Goal: Task Accomplishment & Management: Manage account settings

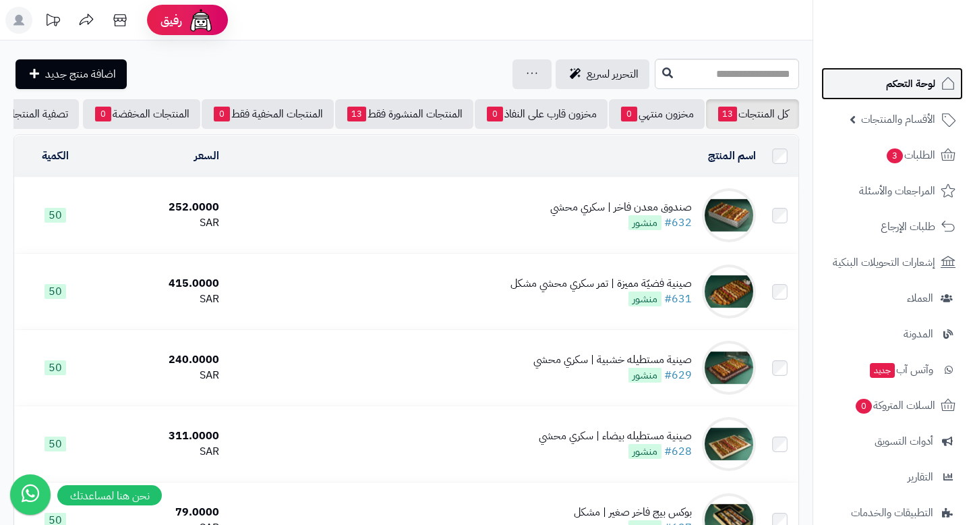
click at [903, 88] on span "لوحة التحكم" at bounding box center [910, 83] width 49 height 19
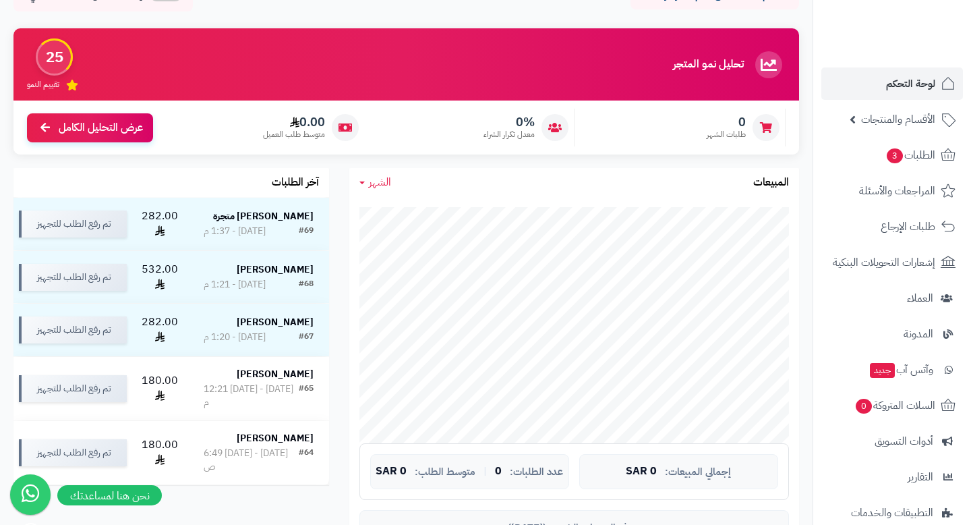
scroll to position [124, 0]
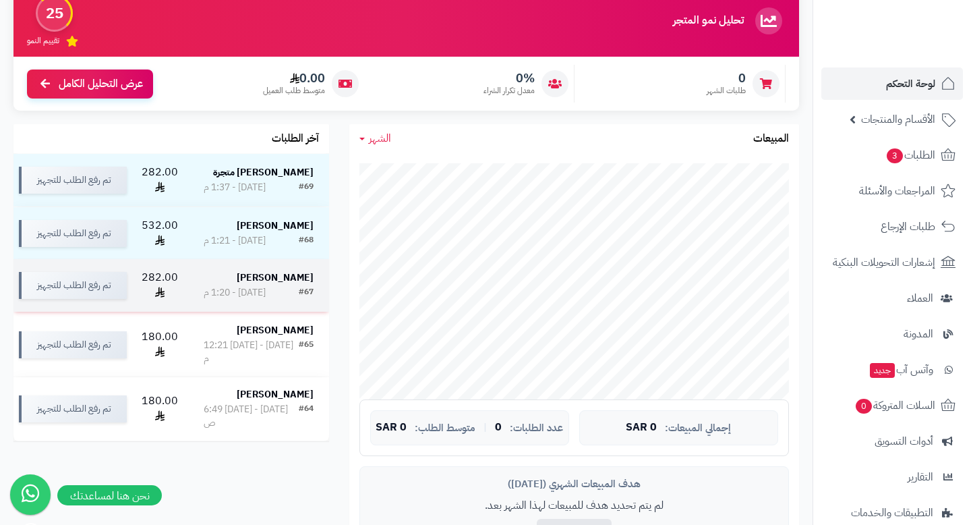
click at [274, 269] on td "فاطمة عبدالله #67 اليوم - 1:20 م" at bounding box center [258, 285] width 141 height 53
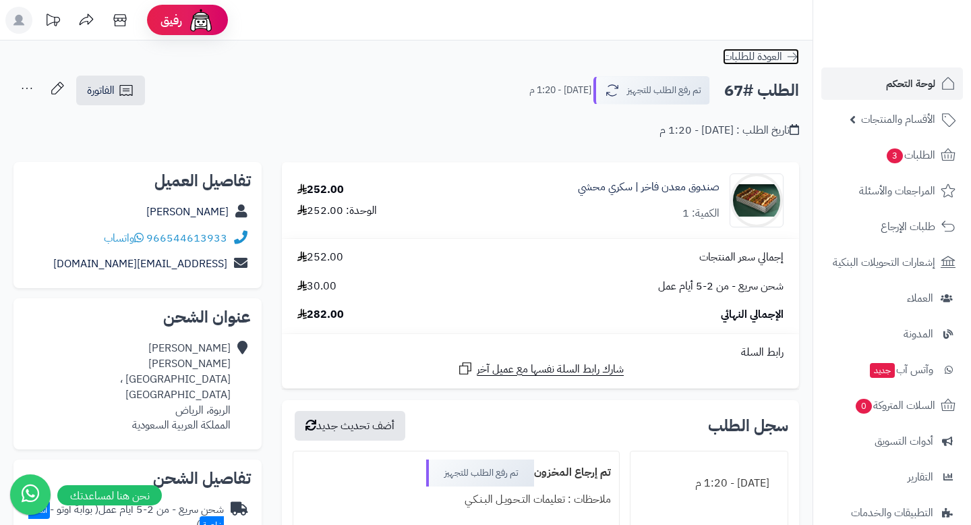
click at [791, 51] on icon at bounding box center [792, 56] width 13 height 13
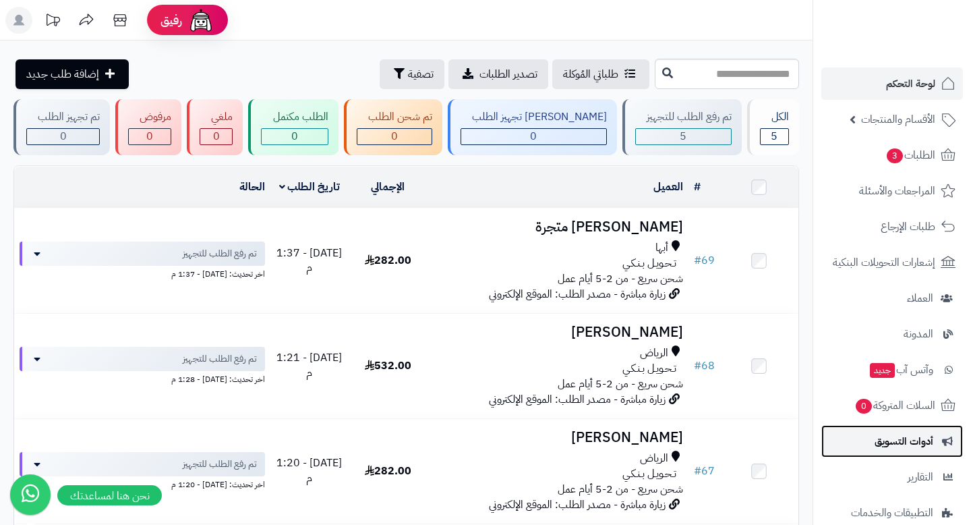
click at [908, 442] on span "أدوات التسويق" at bounding box center [904, 441] width 59 height 19
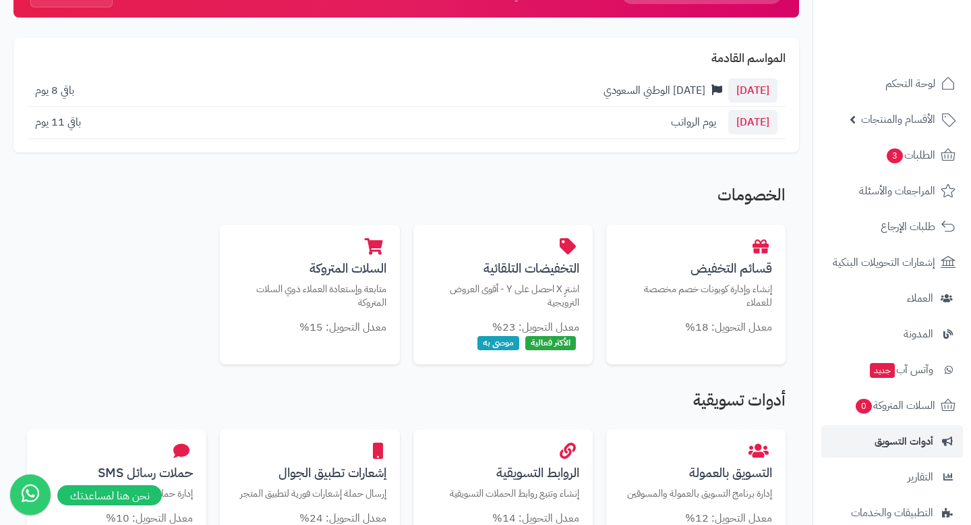
scroll to position [127, 0]
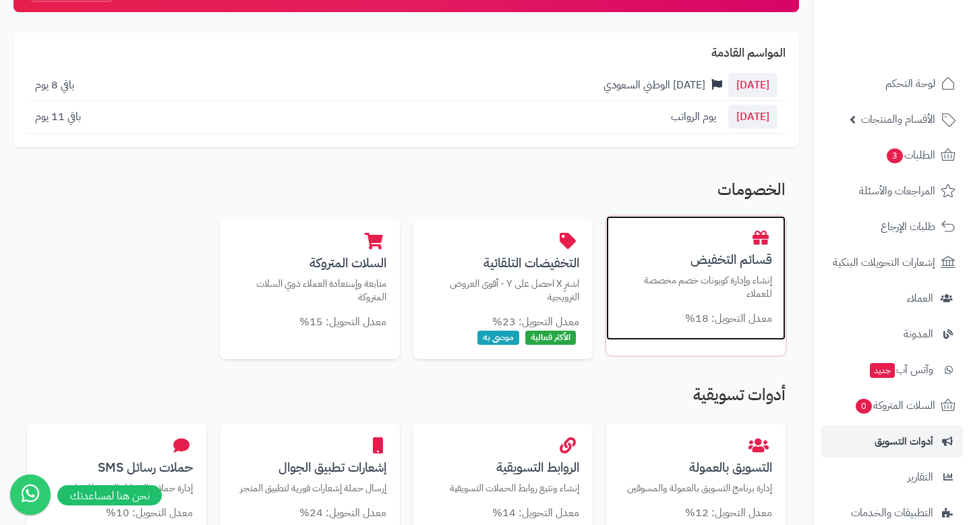
click at [667, 259] on h3 "قسائم التخفيض" at bounding box center [696, 259] width 152 height 14
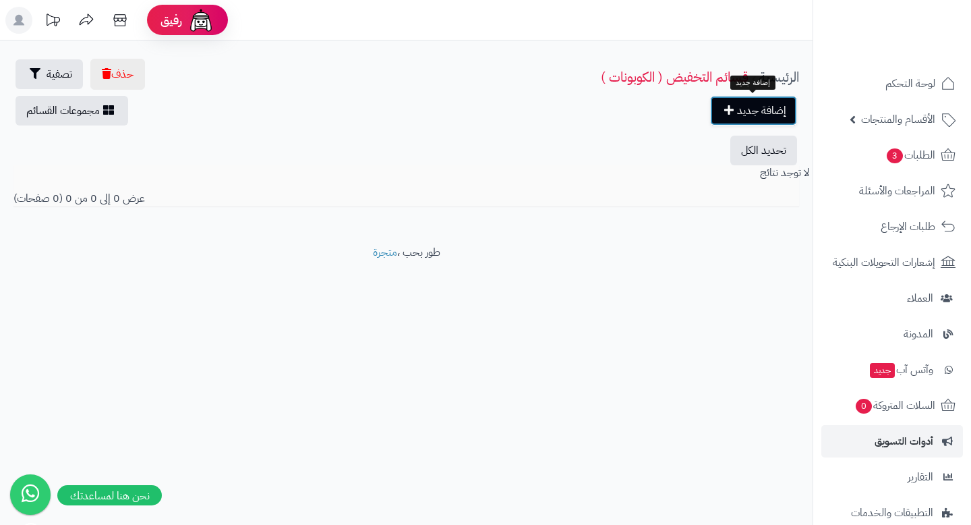
click at [747, 105] on link "إضافة جديد" at bounding box center [753, 111] width 87 height 30
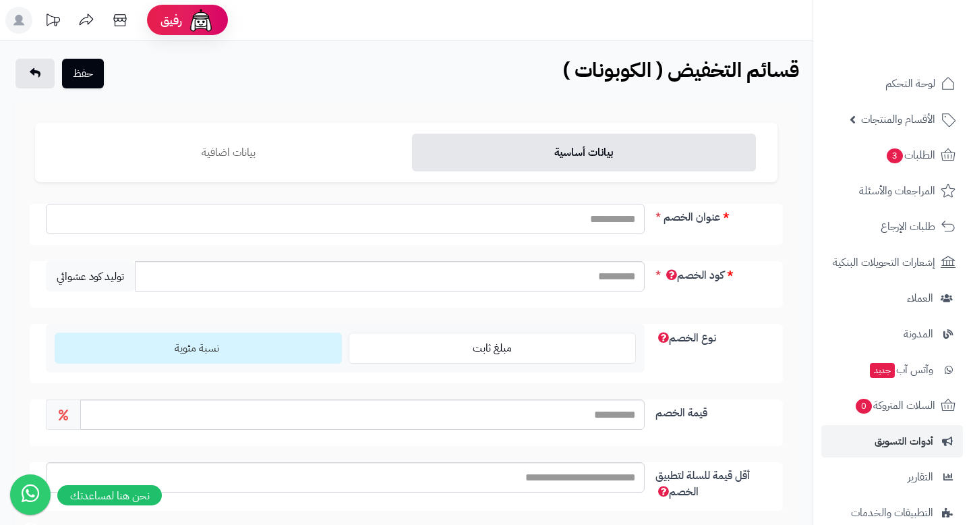
click at [615, 220] on input "عنوان الخصم" at bounding box center [345, 219] width 599 height 30
click at [130, 28] on icon at bounding box center [120, 20] width 27 height 27
click at [891, 158] on span "3" at bounding box center [895, 155] width 16 height 15
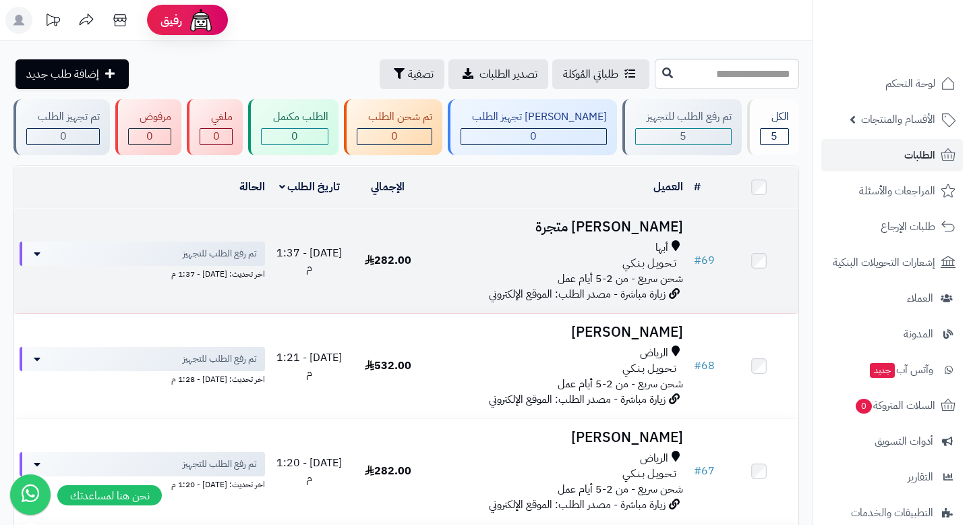
click at [546, 238] on td "محمد متجرة متجرة أبها تـحـويـل بـنـكـي شحن سريع - من 2-5 أيام عمل زيارة مباشرة …" at bounding box center [557, 260] width 261 height 105
click at [764, 250] on td at bounding box center [760, 260] width 78 height 105
click at [668, 219] on h3 "محمد متجرة متجرة" at bounding box center [557, 227] width 250 height 16
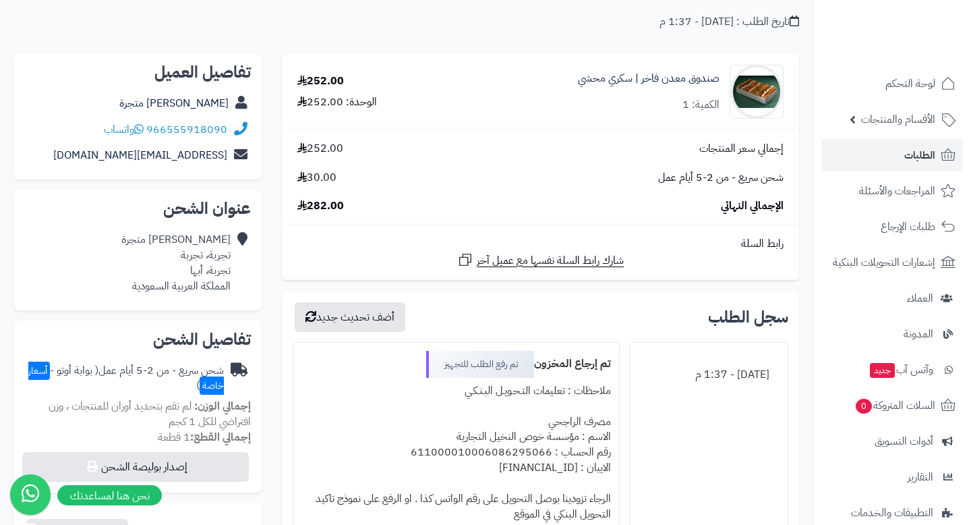
scroll to position [137, 0]
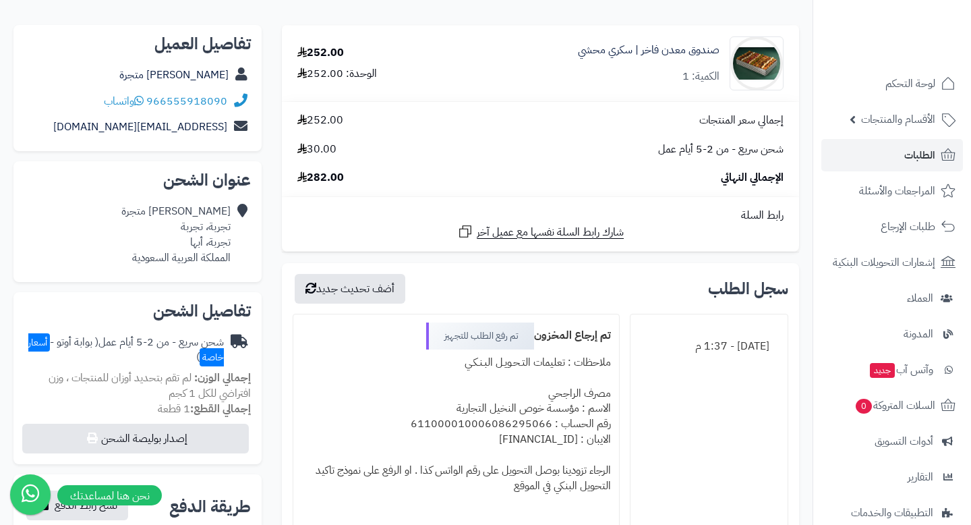
drag, startPoint x: 230, startPoint y: 103, endPoint x: 221, endPoint y: 104, distance: 8.9
click at [221, 104] on div "966555918090 واتساب" at bounding box center [137, 101] width 227 height 26
click at [125, 101] on span "واتساب" at bounding box center [124, 101] width 40 height 16
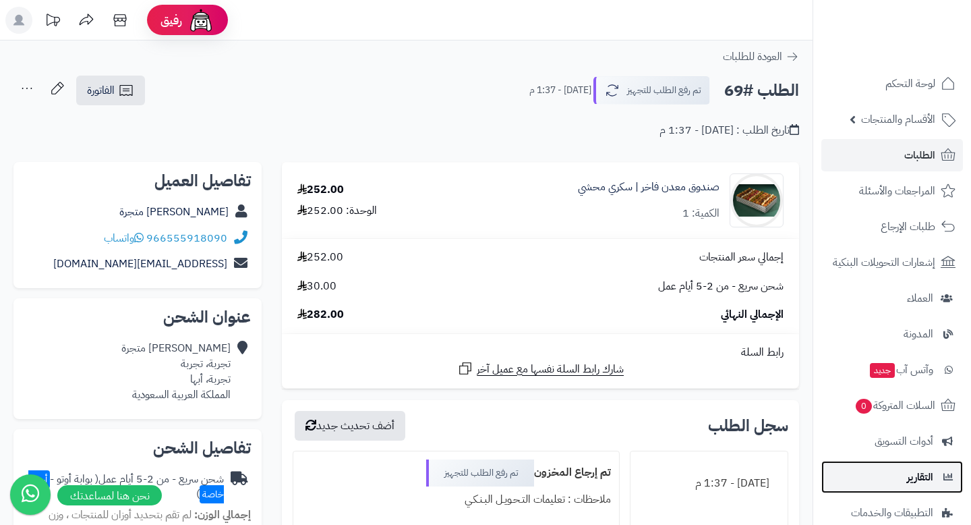
click at [883, 478] on link "التقارير" at bounding box center [893, 477] width 142 height 32
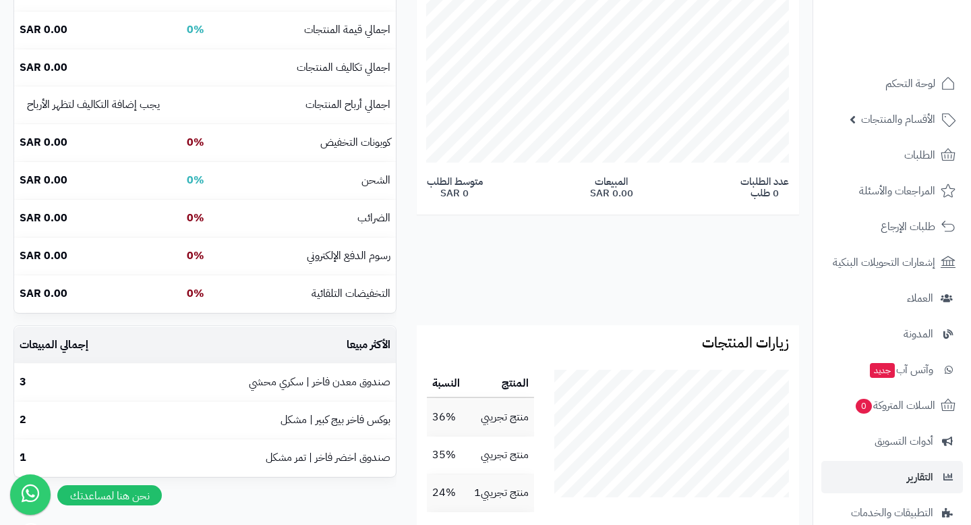
scroll to position [408, 0]
